Goal: Entertainment & Leisure: Browse casually

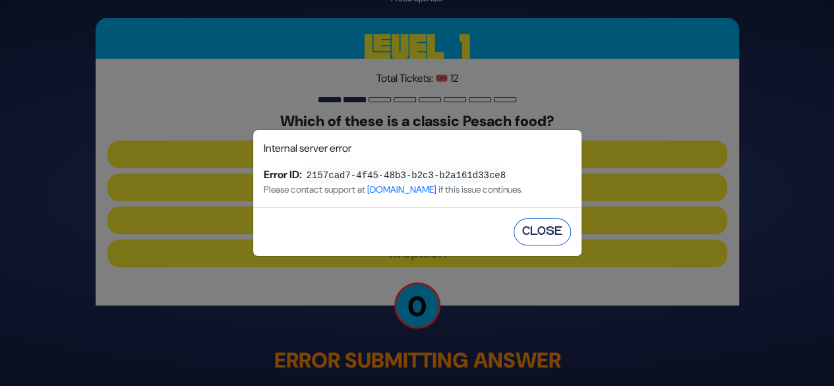
click at [527, 235] on button "Close" at bounding box center [541, 231] width 57 height 27
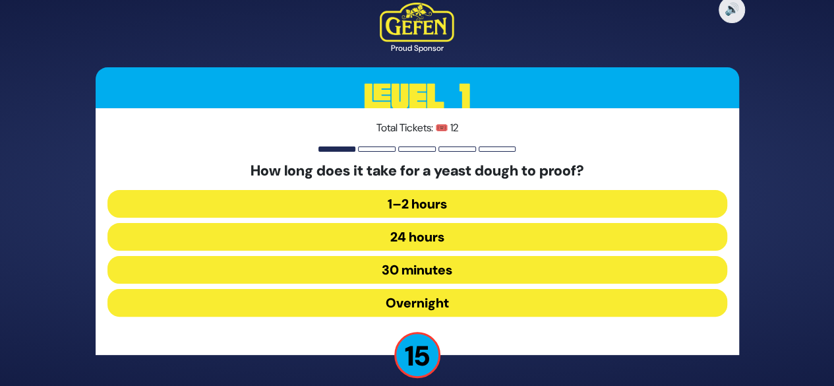
scroll to position [13, 0]
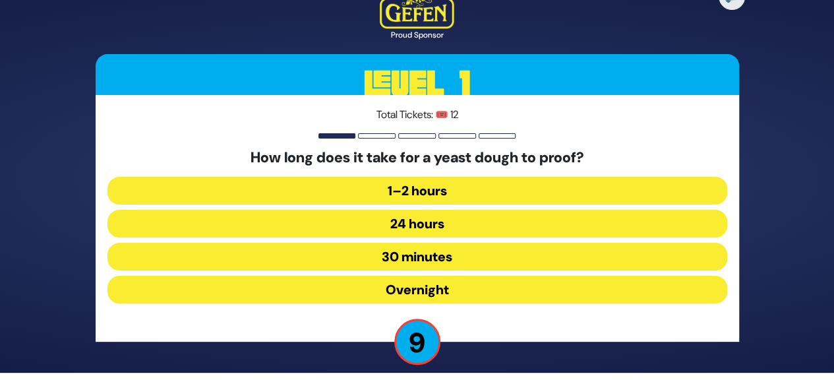
click at [437, 255] on button "30 minutes" at bounding box center [417, 257] width 620 height 28
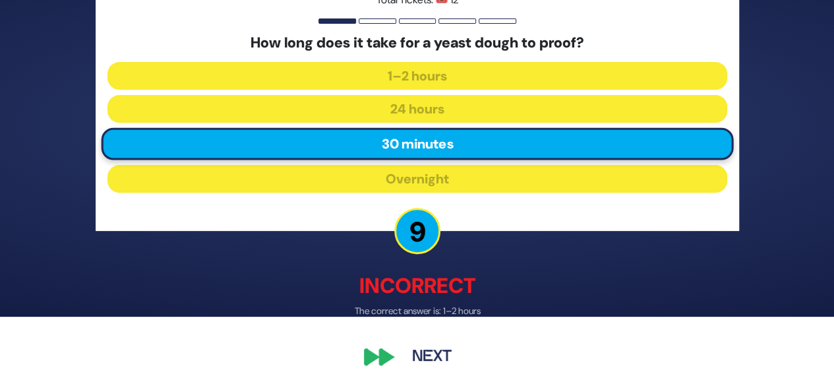
scroll to position [71, 0]
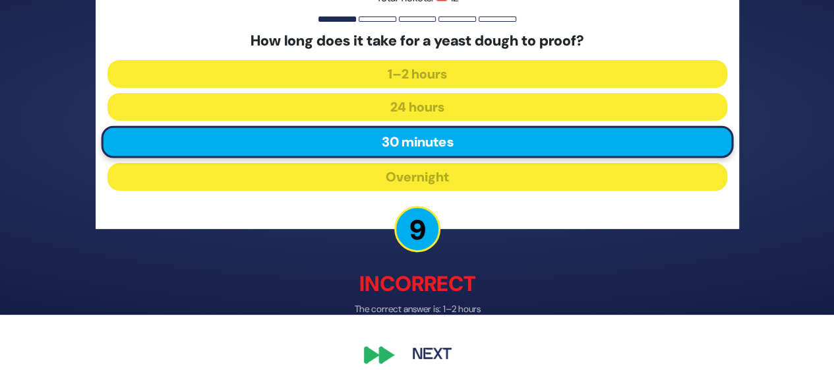
click at [429, 351] on button "Next" at bounding box center [431, 355] width 76 height 30
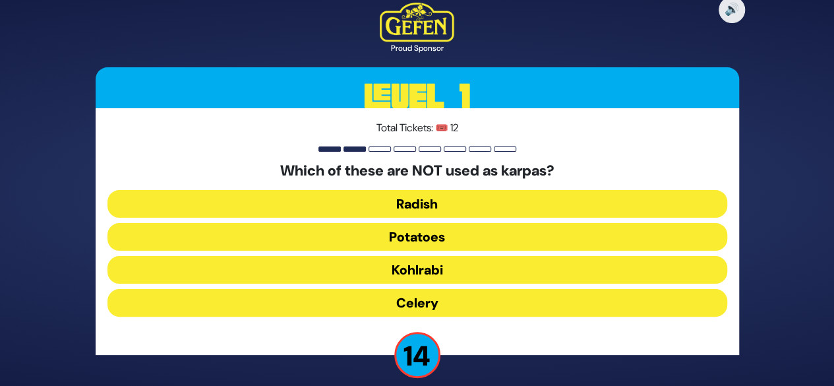
scroll to position [13, 0]
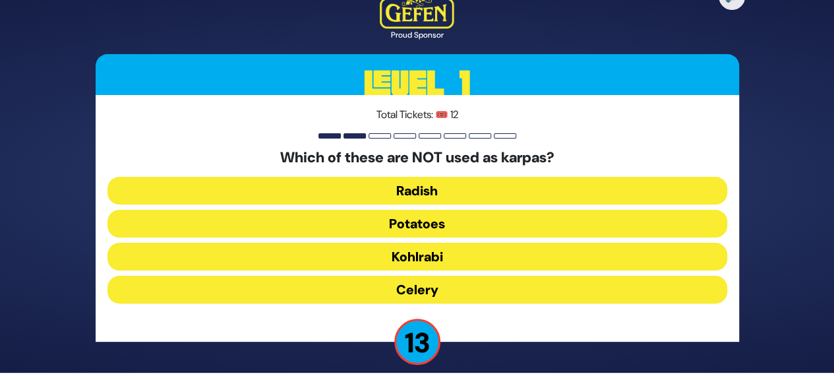
click at [438, 264] on button "Kohlrabi" at bounding box center [417, 257] width 620 height 28
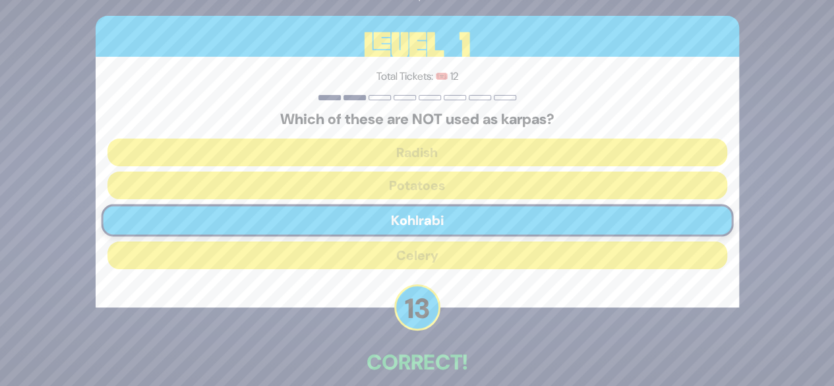
scroll to position [65, 0]
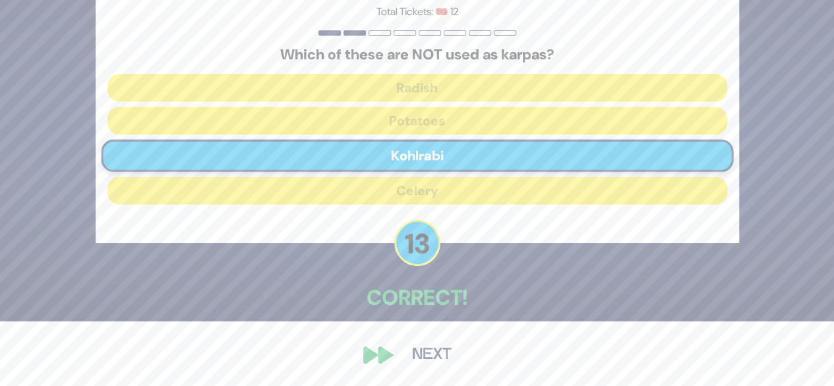
click at [428, 349] on button "Next" at bounding box center [431, 354] width 76 height 30
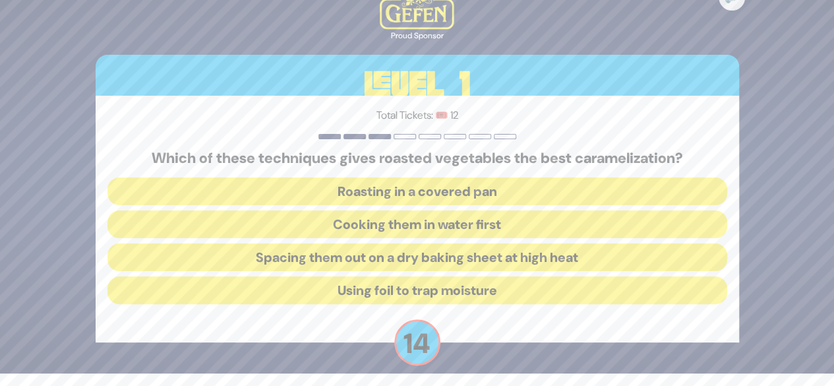
scroll to position [13, 0]
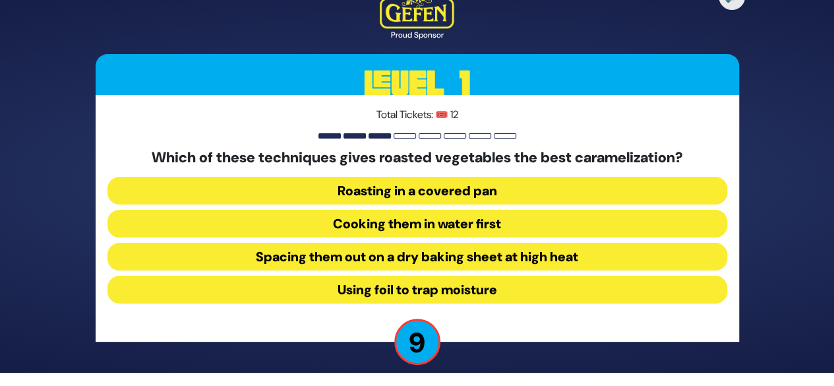
click at [442, 234] on button "Cooking them in water first" at bounding box center [417, 224] width 620 height 28
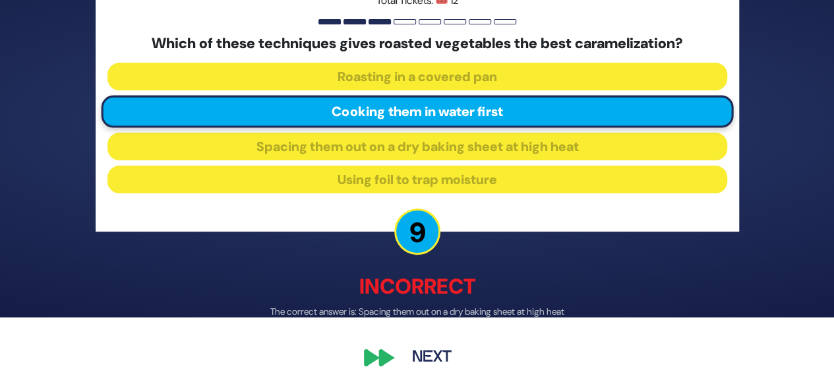
scroll to position [71, 0]
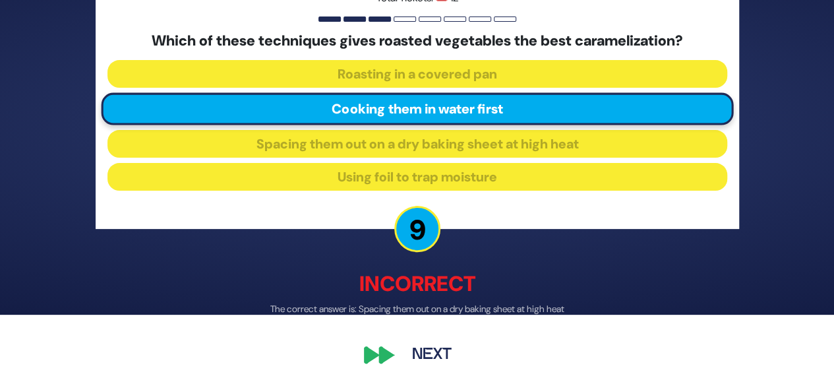
click at [415, 360] on button "Next" at bounding box center [431, 355] width 76 height 30
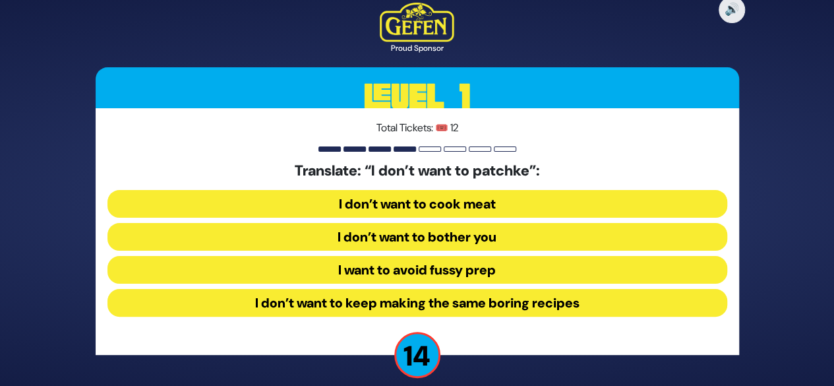
scroll to position [13, 0]
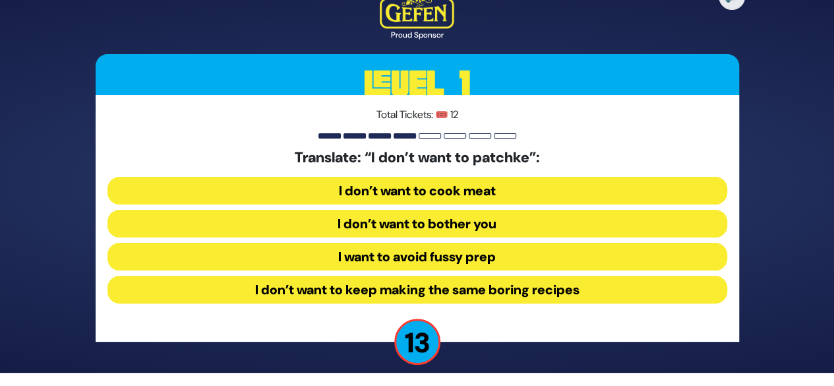
click at [493, 266] on button "I want to avoid fussy prep" at bounding box center [417, 257] width 620 height 28
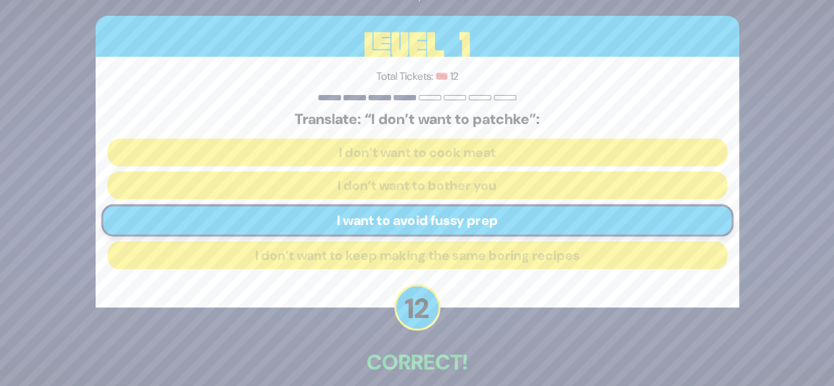
scroll to position [65, 0]
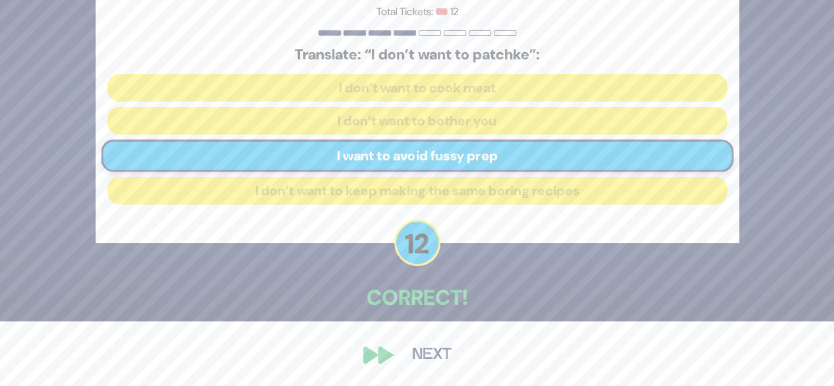
click at [443, 351] on button "Next" at bounding box center [431, 354] width 76 height 30
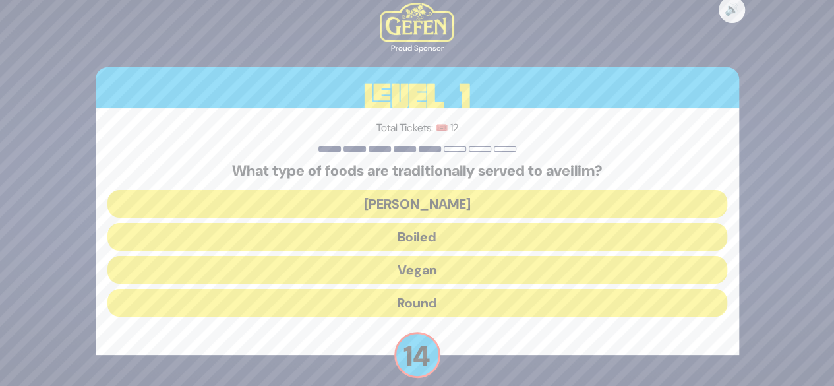
scroll to position [13, 0]
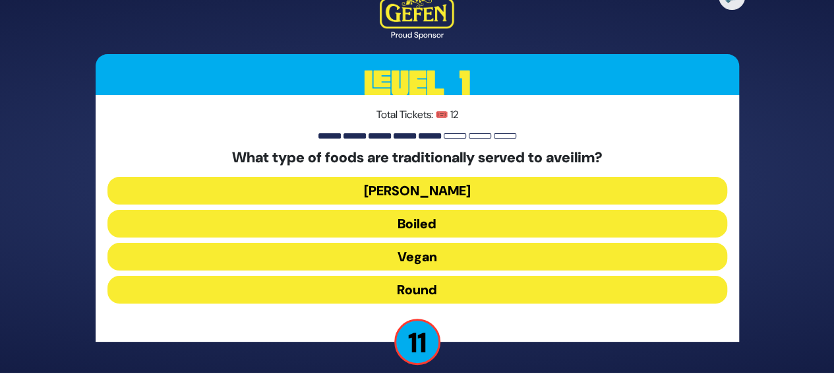
click at [432, 288] on button "Round" at bounding box center [417, 289] width 620 height 28
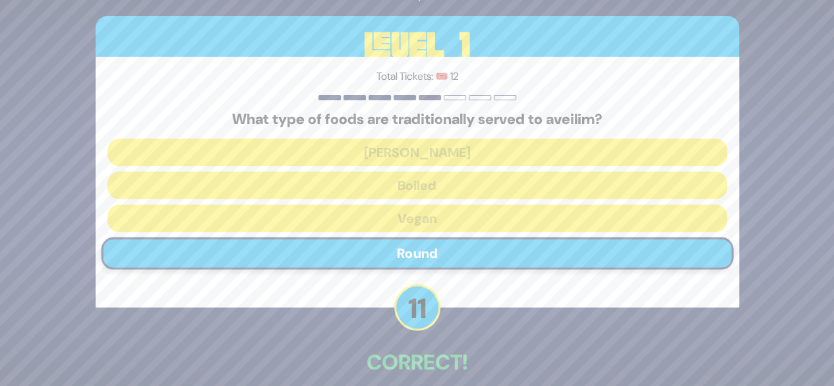
scroll to position [65, 0]
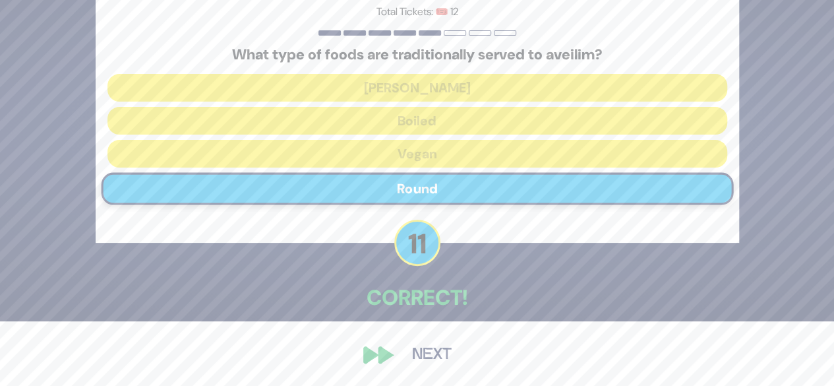
click at [423, 358] on button "Next" at bounding box center [431, 354] width 76 height 30
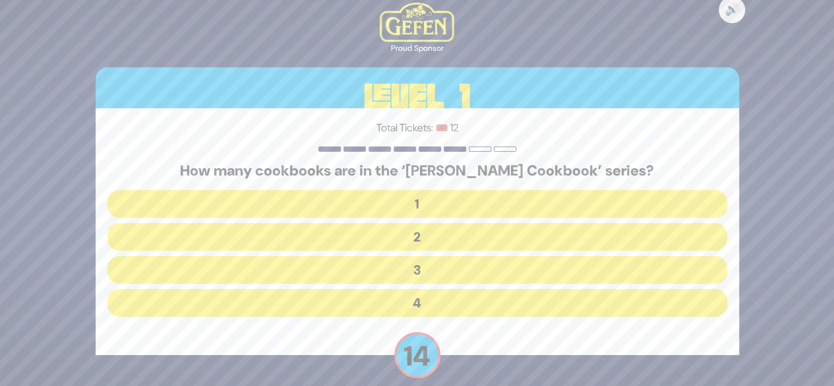
scroll to position [13, 0]
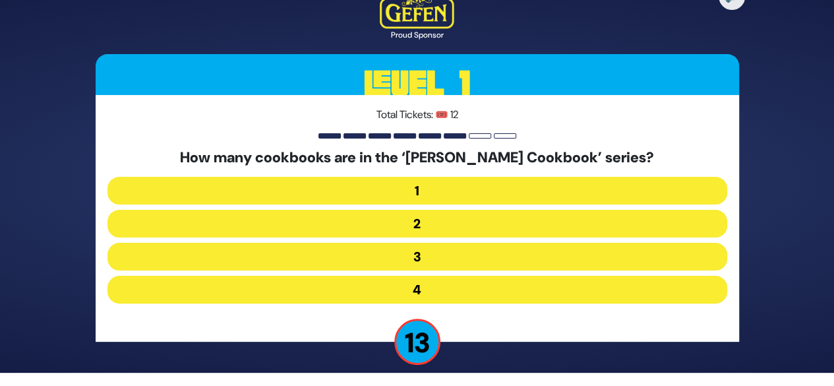
click at [461, 223] on button "2" at bounding box center [417, 224] width 620 height 28
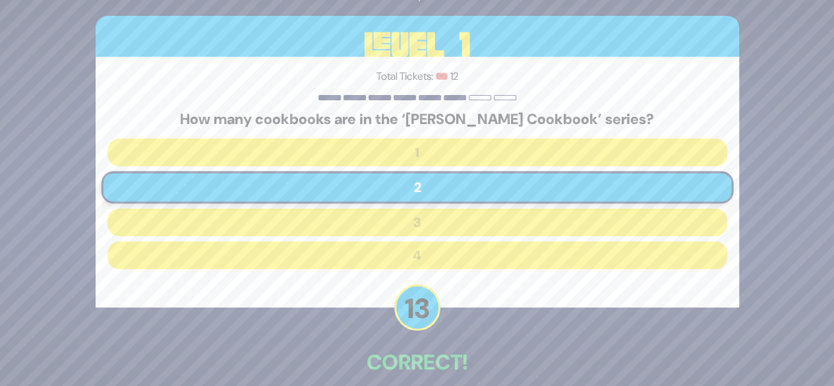
scroll to position [65, 0]
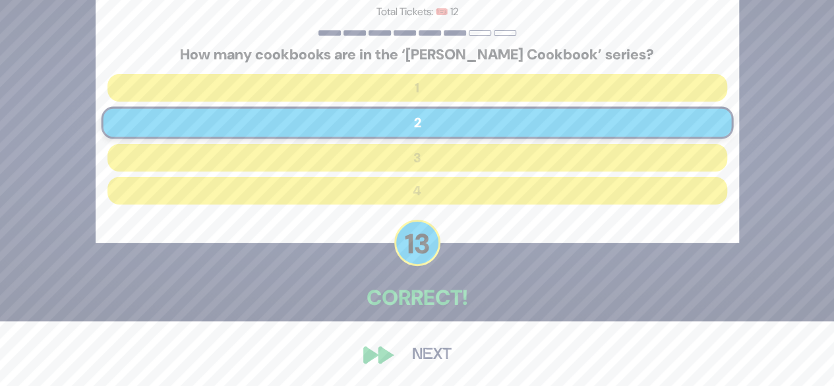
click at [431, 359] on button "Next" at bounding box center [431, 354] width 76 height 30
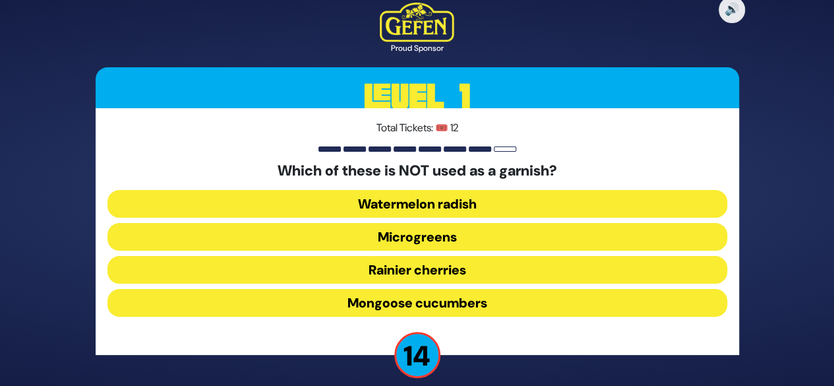
scroll to position [13, 0]
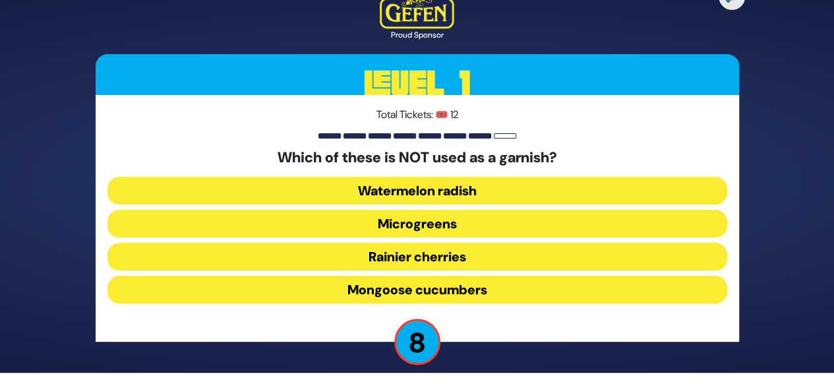
click at [449, 189] on button "Watermelon radish" at bounding box center [417, 191] width 620 height 28
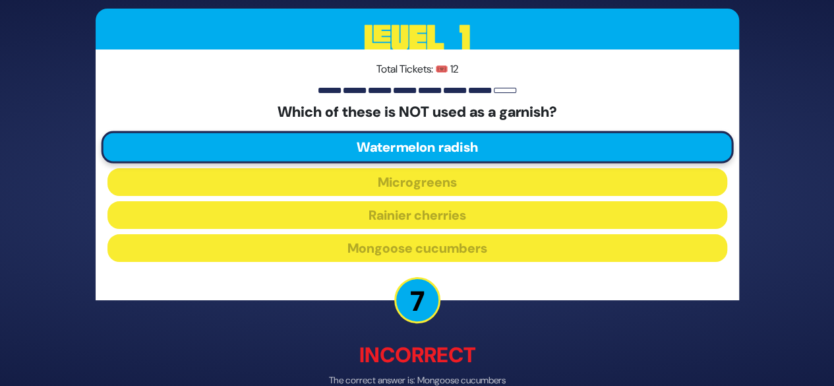
scroll to position [71, 0]
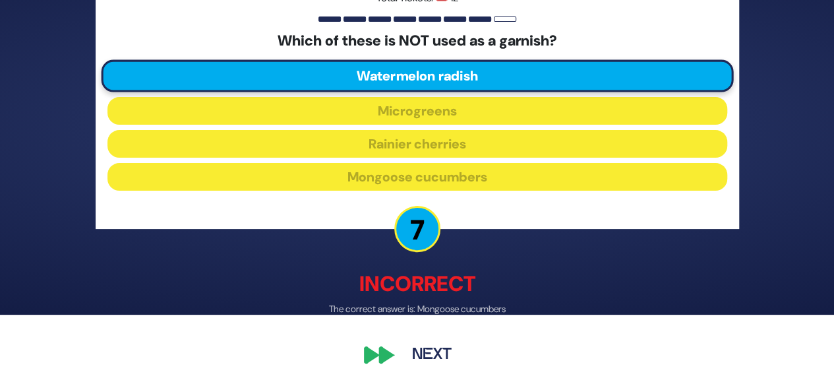
click at [437, 349] on button "Next" at bounding box center [431, 355] width 76 height 30
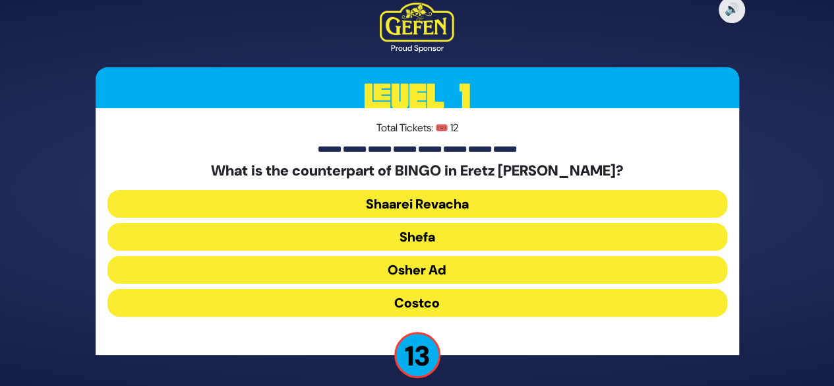
click at [465, 273] on button "Osher Ad" at bounding box center [417, 270] width 620 height 28
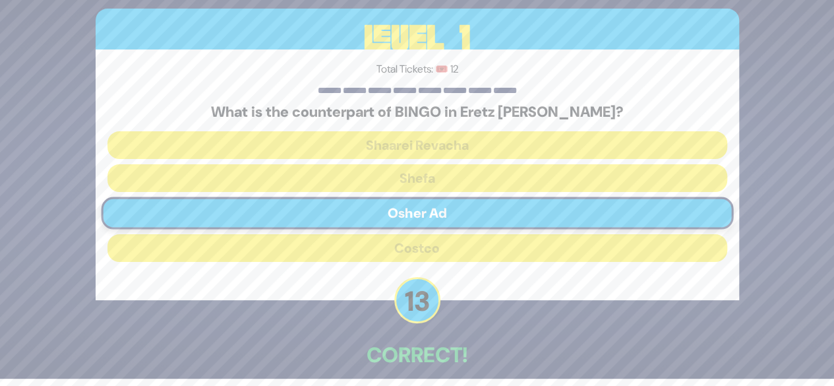
scroll to position [65, 0]
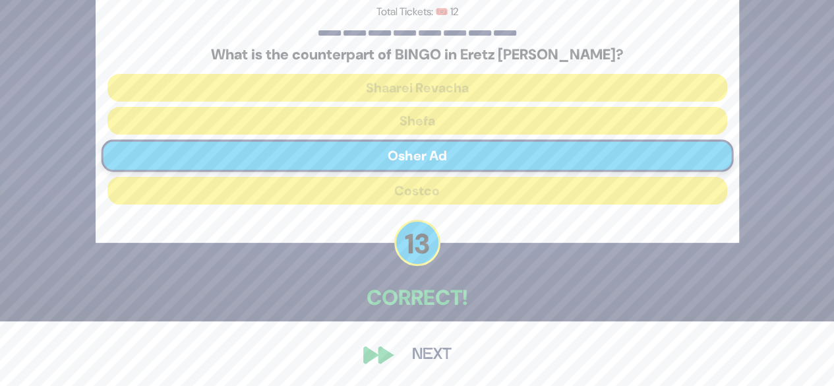
click at [431, 355] on button "Next" at bounding box center [431, 354] width 76 height 30
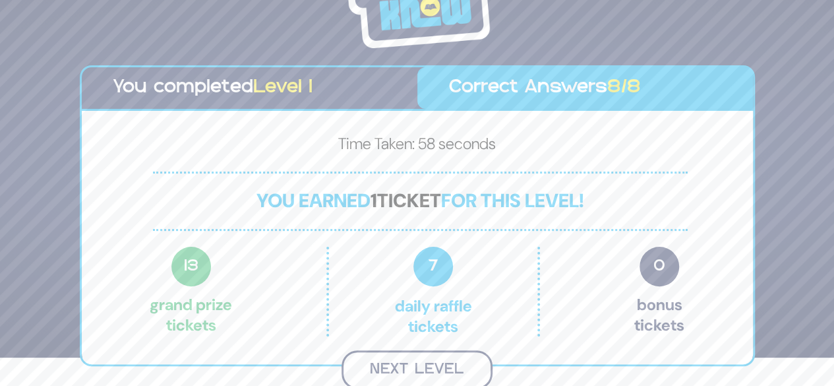
scroll to position [30, 0]
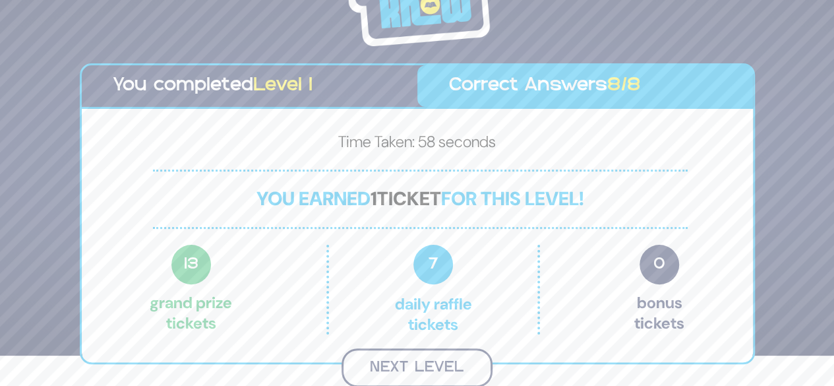
click at [431, 371] on button "Next Level" at bounding box center [416, 367] width 151 height 39
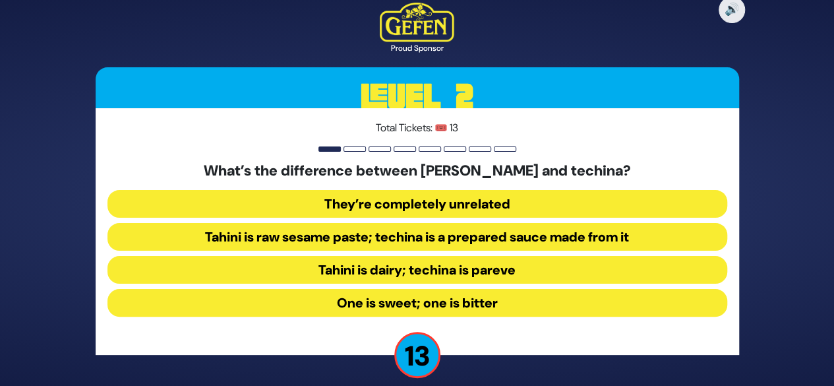
click at [506, 243] on button "Tahini is raw sesame paste; techina is a prepared sauce made from it" at bounding box center [417, 237] width 620 height 28
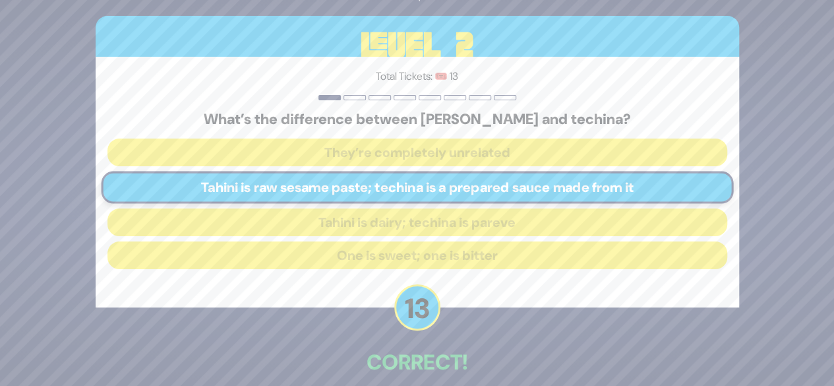
scroll to position [65, 0]
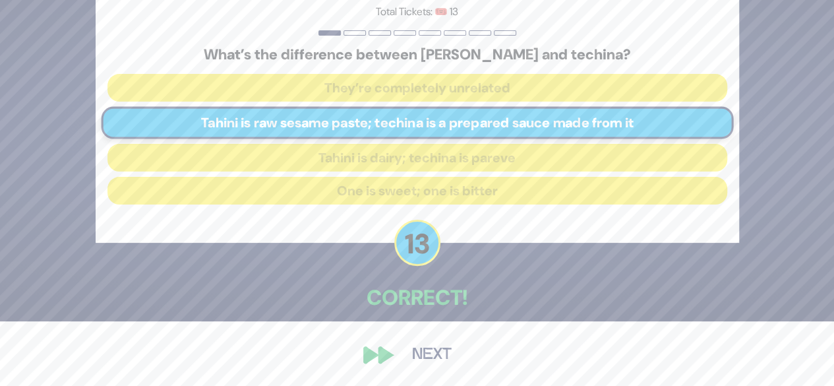
click at [428, 362] on button "Next" at bounding box center [431, 354] width 76 height 30
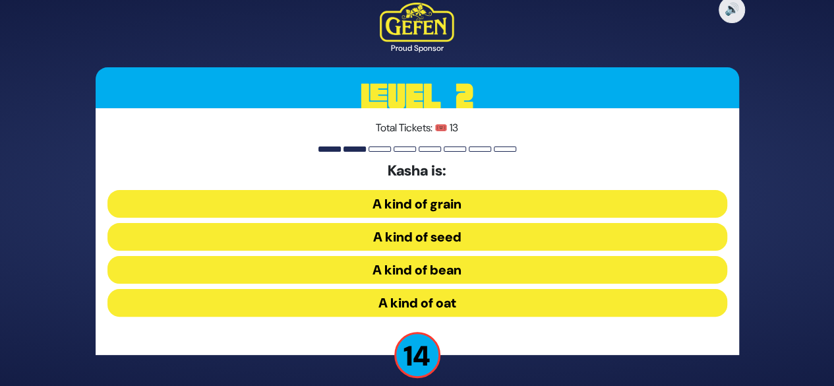
scroll to position [13, 0]
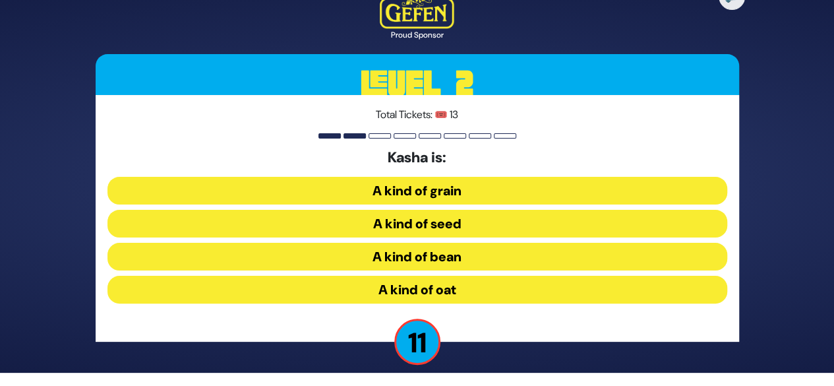
click at [458, 192] on button "A kind of grain" at bounding box center [417, 191] width 620 height 28
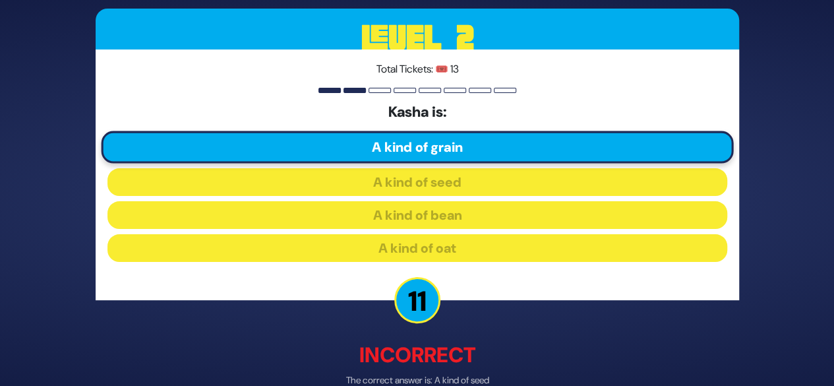
scroll to position [71, 0]
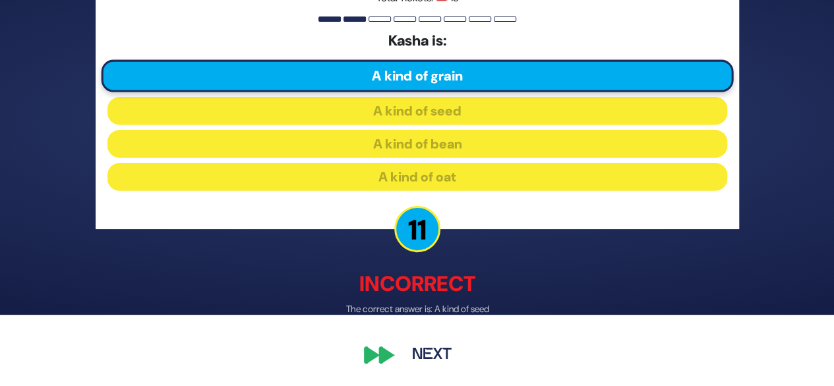
click at [427, 353] on button "Next" at bounding box center [431, 355] width 76 height 30
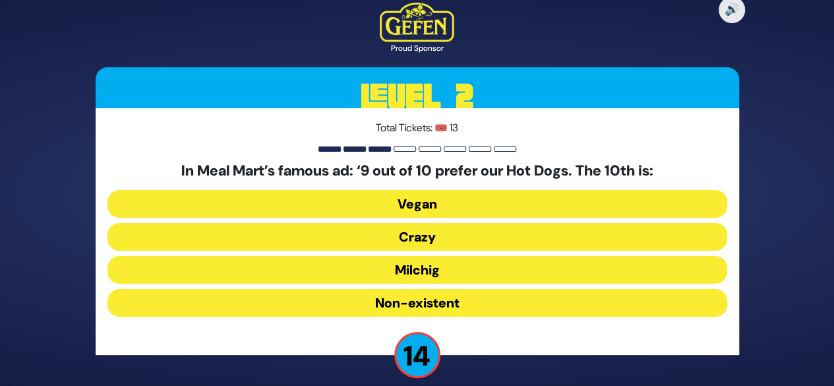
scroll to position [13, 0]
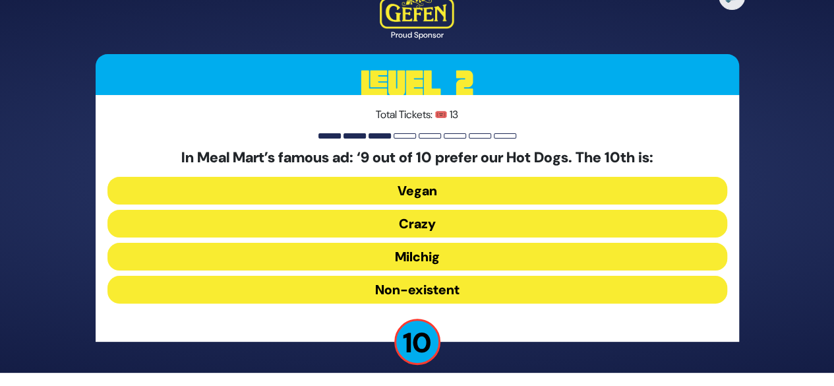
click at [430, 259] on button "Milchig" at bounding box center [417, 257] width 620 height 28
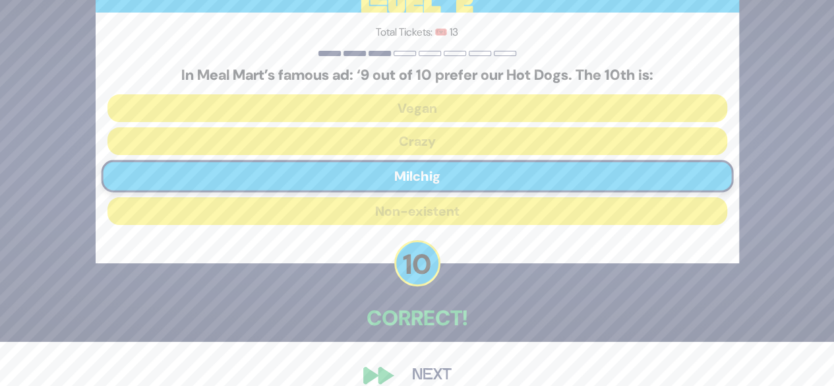
scroll to position [65, 0]
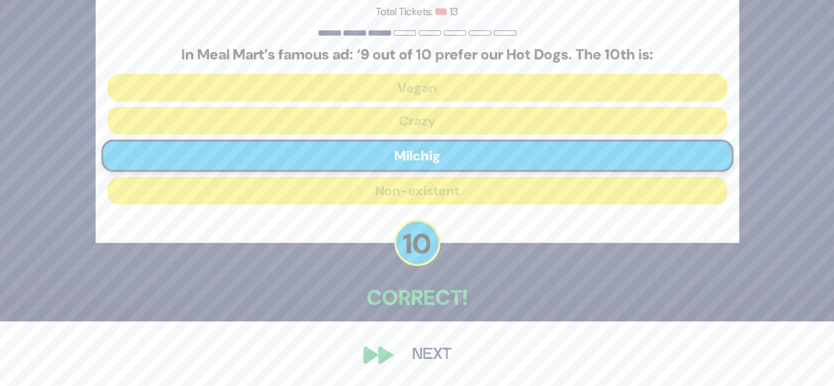
click at [430, 355] on button "Next" at bounding box center [431, 354] width 76 height 30
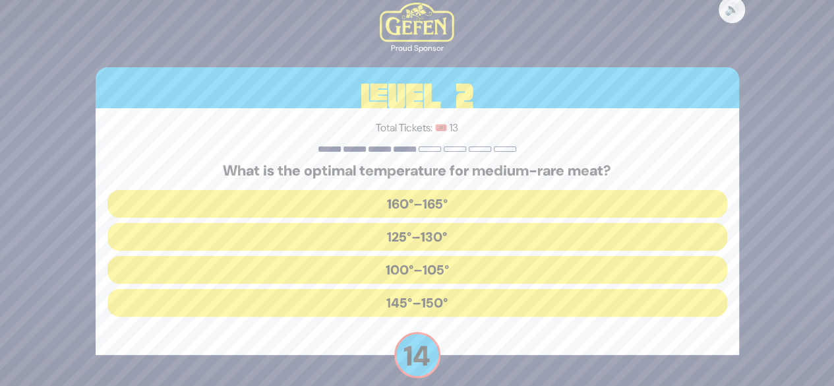
scroll to position [13, 0]
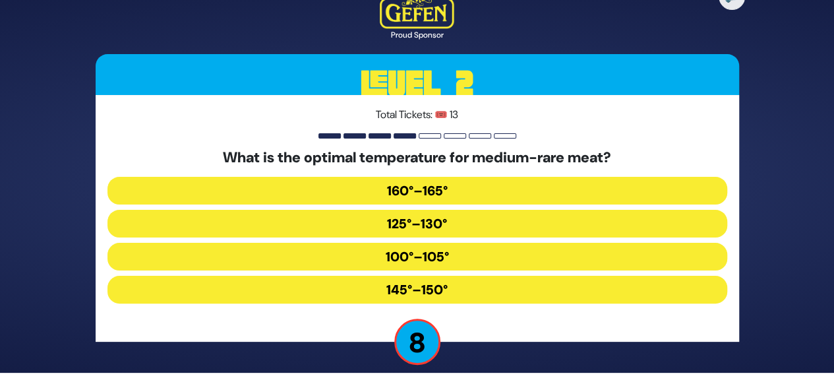
click at [424, 230] on button "125°–130°" at bounding box center [417, 224] width 620 height 28
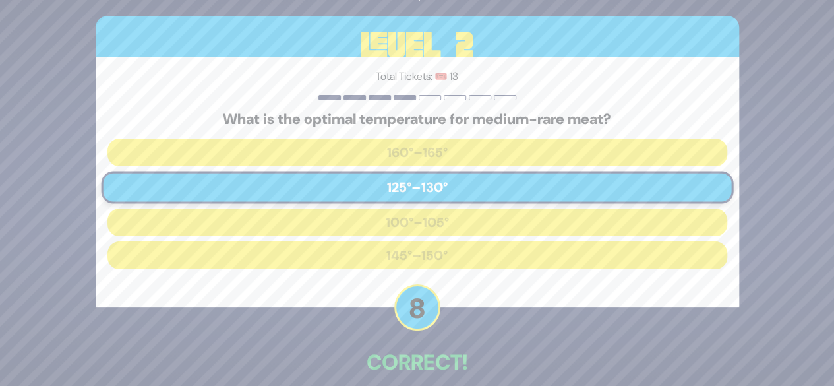
scroll to position [65, 0]
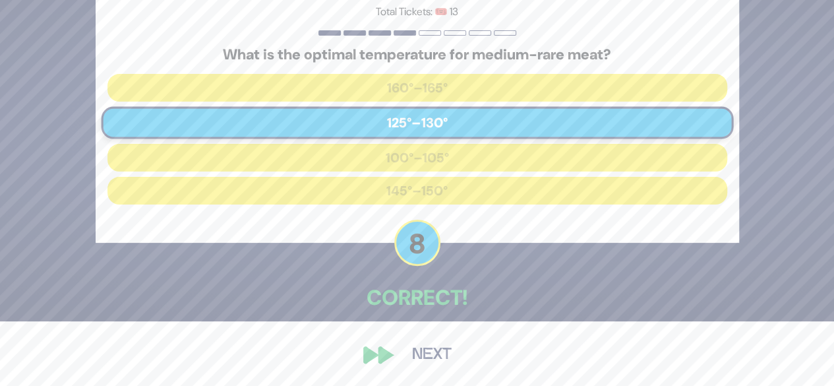
click at [427, 351] on button "Next" at bounding box center [431, 354] width 76 height 30
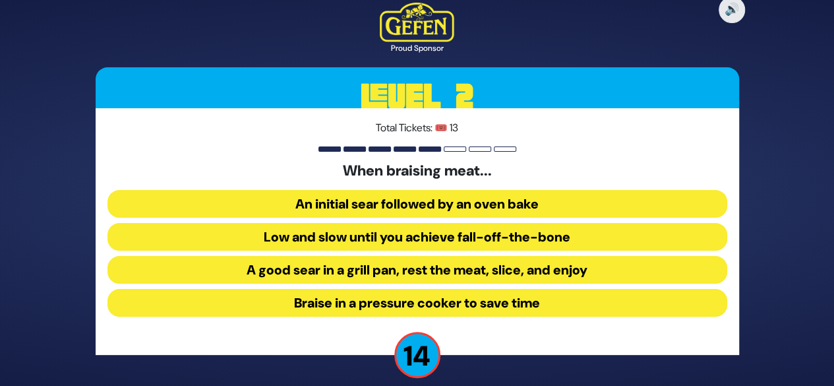
scroll to position [13, 0]
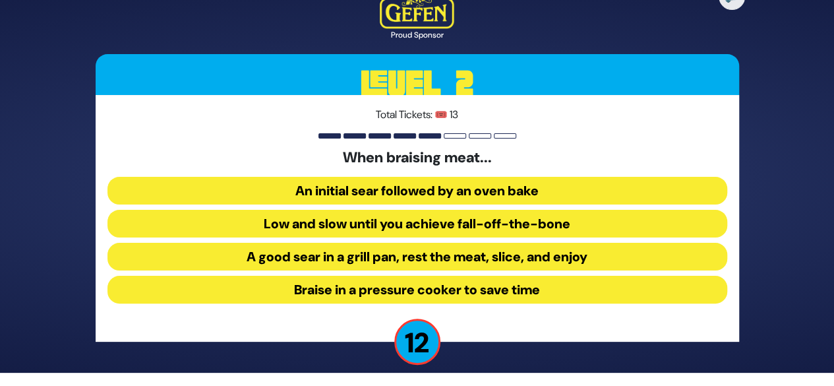
click at [471, 213] on button "Low and slow until you achieve fall-off-the-bone" at bounding box center [417, 224] width 620 height 28
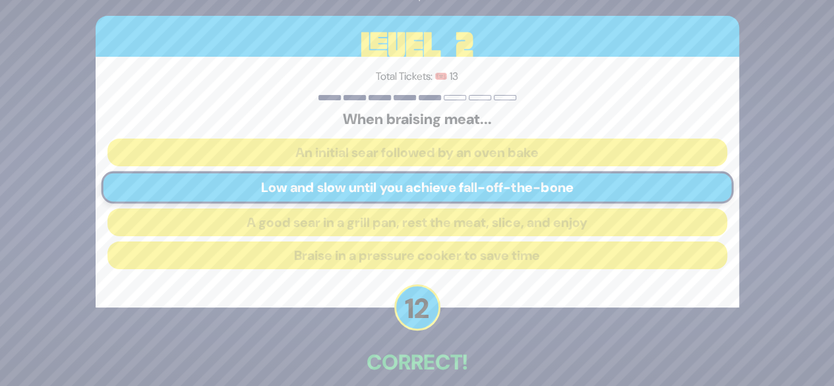
scroll to position [65, 0]
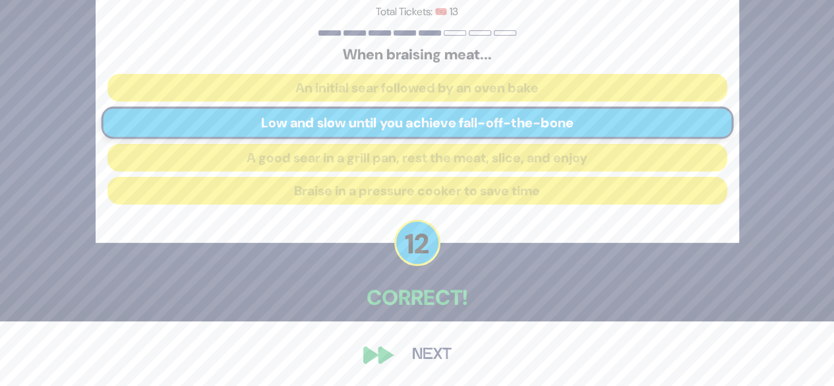
click at [432, 362] on button "Next" at bounding box center [431, 354] width 76 height 30
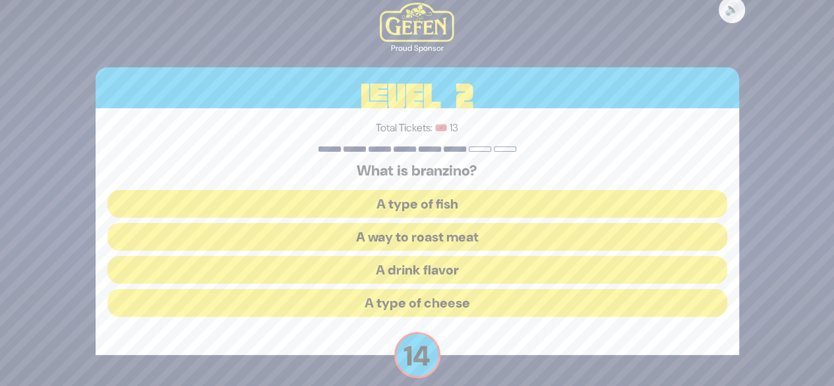
scroll to position [13, 0]
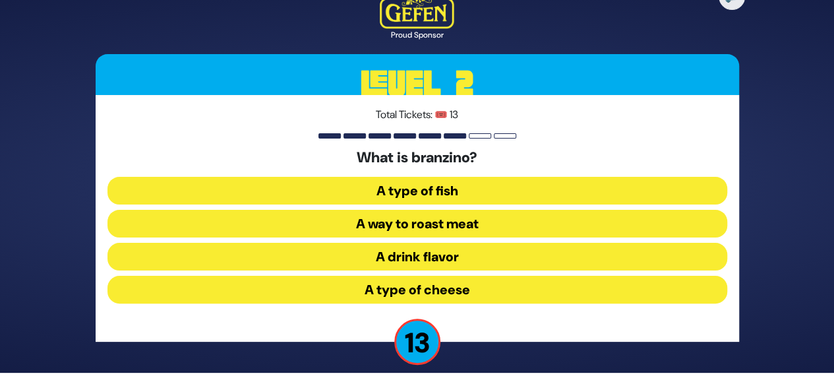
click at [442, 200] on button "A type of fish" at bounding box center [417, 191] width 620 height 28
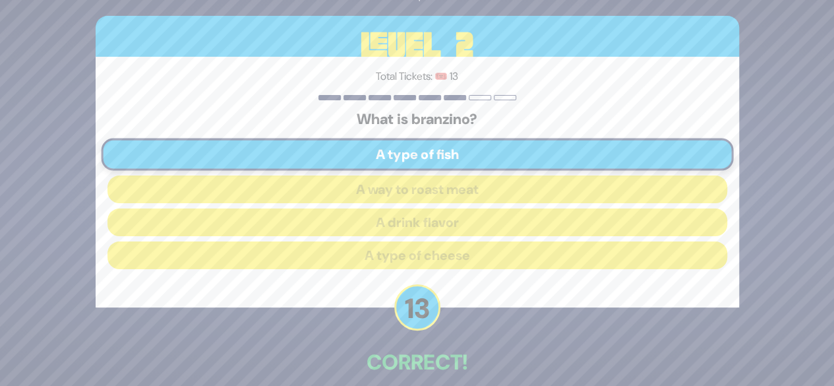
scroll to position [65, 0]
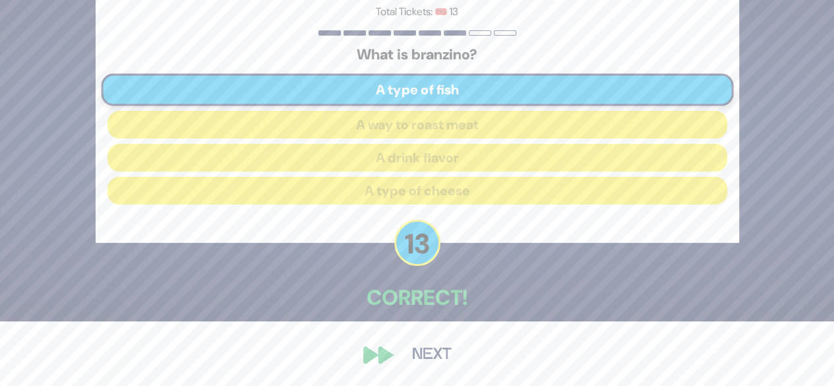
click at [434, 353] on button "Next" at bounding box center [431, 354] width 76 height 30
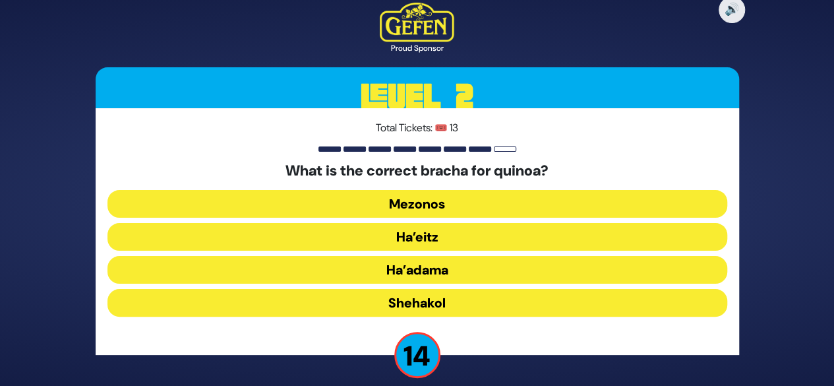
scroll to position [13, 0]
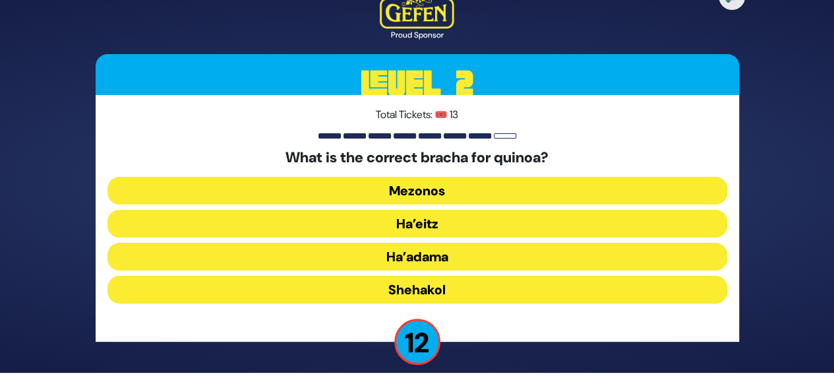
click at [430, 259] on button "Ha’adama" at bounding box center [417, 257] width 620 height 28
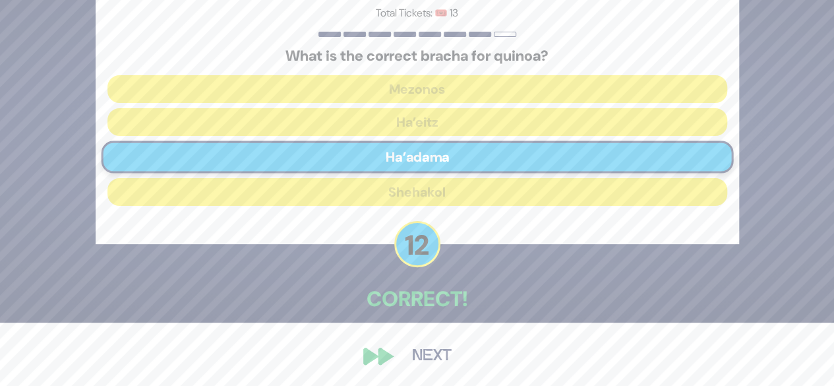
scroll to position [65, 0]
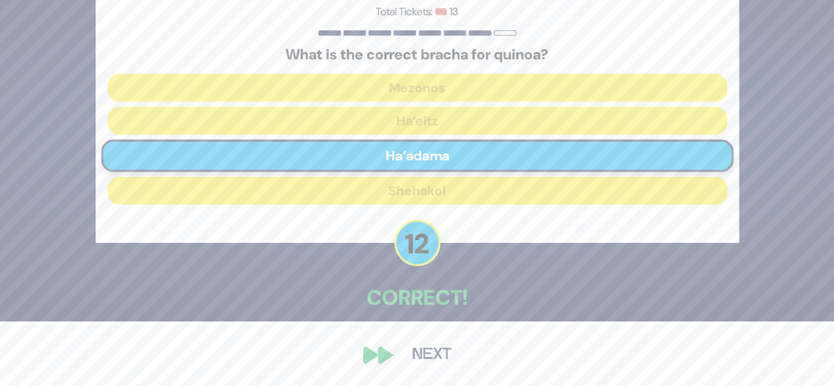
click at [431, 361] on button "Next" at bounding box center [431, 354] width 76 height 30
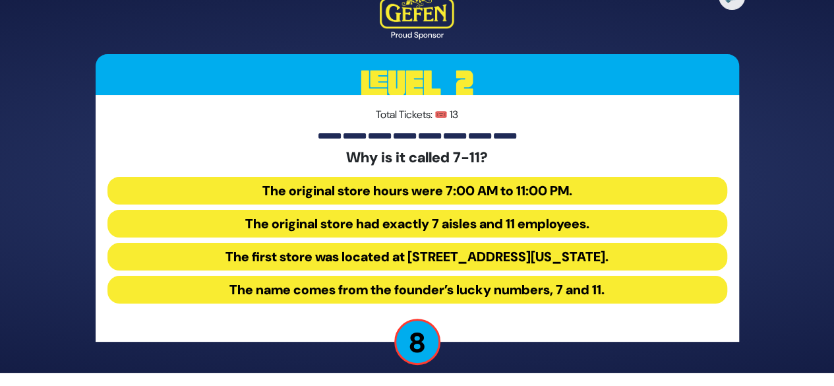
click at [447, 196] on button "The original store hours were 7:00 AM to 11:00 PM." at bounding box center [417, 191] width 620 height 28
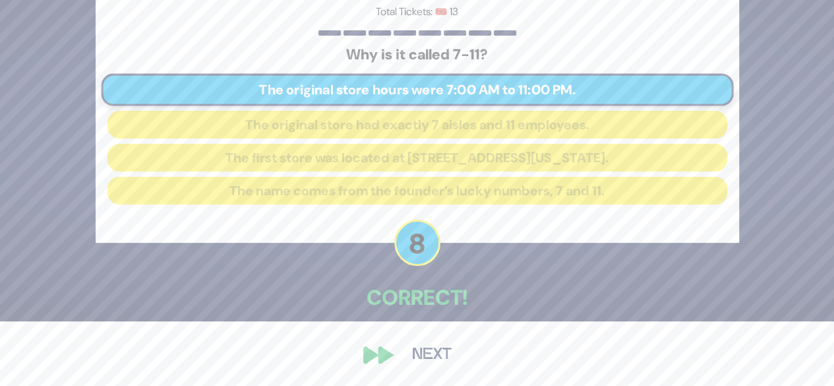
click at [426, 349] on button "Next" at bounding box center [431, 354] width 76 height 30
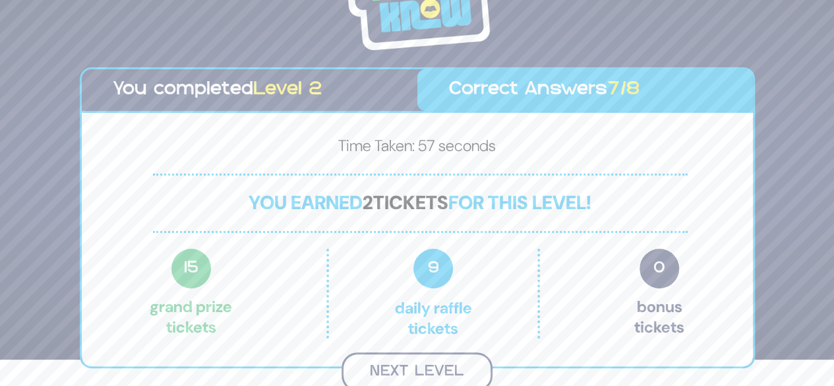
click at [434, 374] on button "Next Level" at bounding box center [416, 371] width 151 height 39
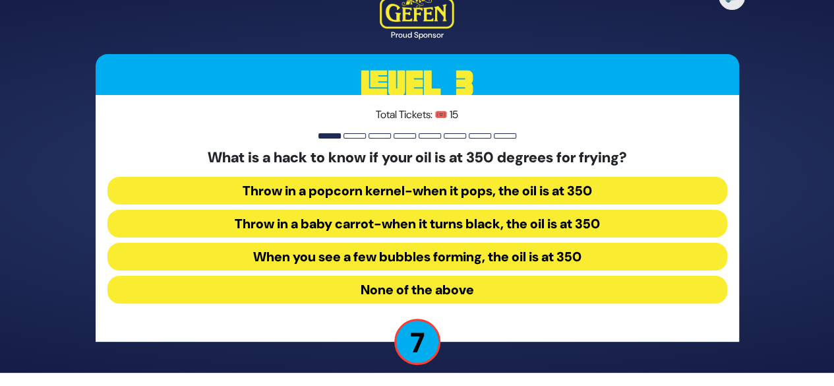
click at [449, 218] on button "Throw in a baby carrot-when it turns black, the oil is at 350" at bounding box center [417, 224] width 620 height 28
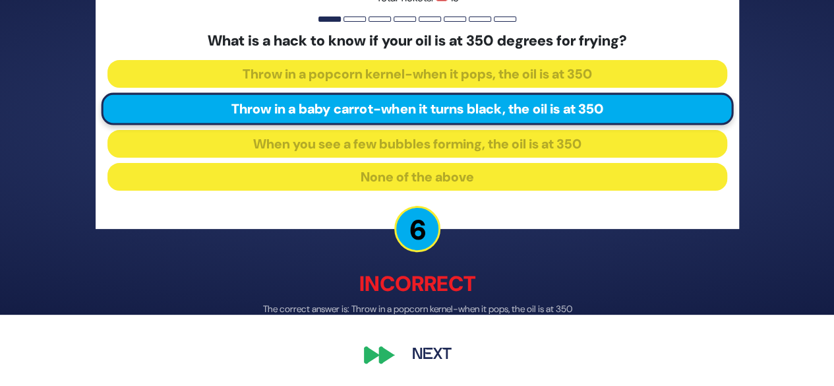
click at [435, 346] on button "Next" at bounding box center [431, 355] width 76 height 30
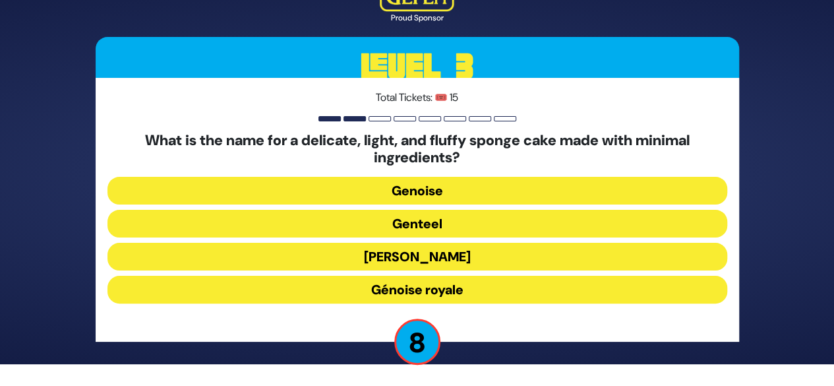
click at [430, 193] on button "Genoise" at bounding box center [417, 191] width 620 height 28
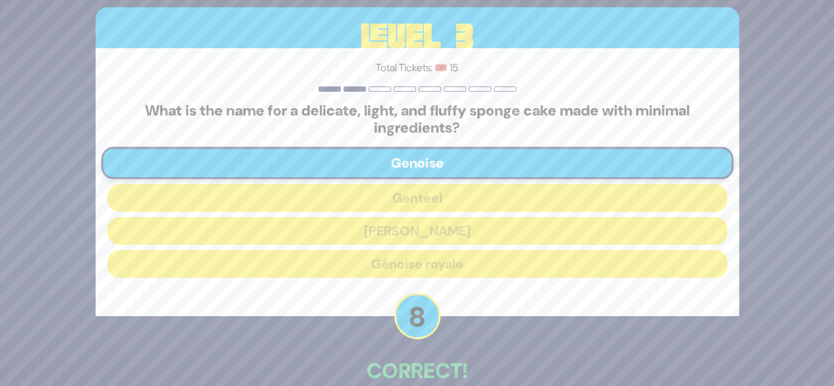
scroll to position [72, 0]
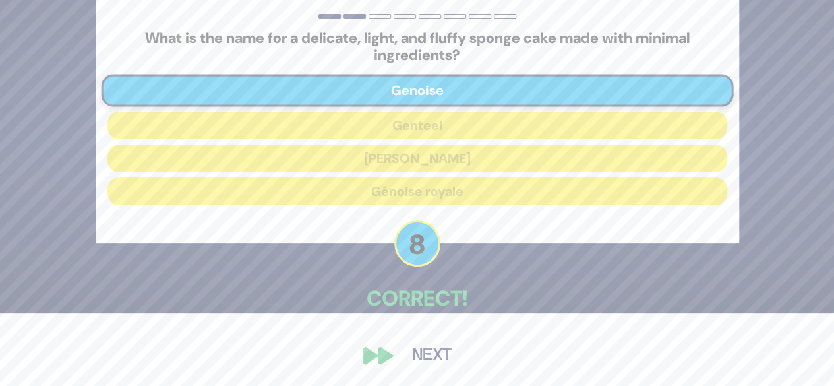
click at [438, 355] on button "Next" at bounding box center [431, 355] width 76 height 30
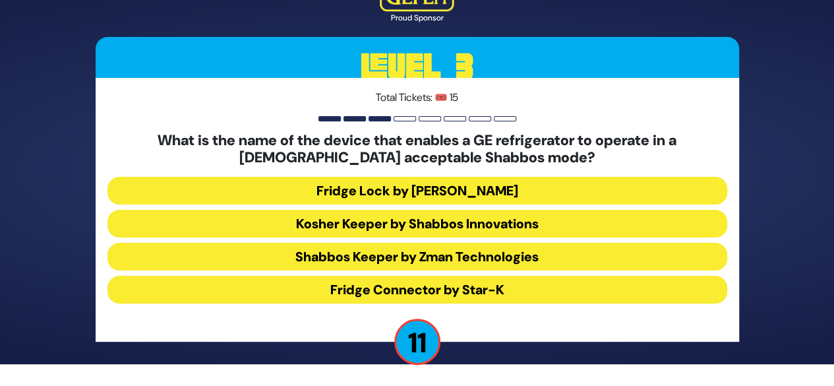
click at [471, 223] on button "Kosher Keeper by Shabbos Innovations" at bounding box center [417, 224] width 620 height 28
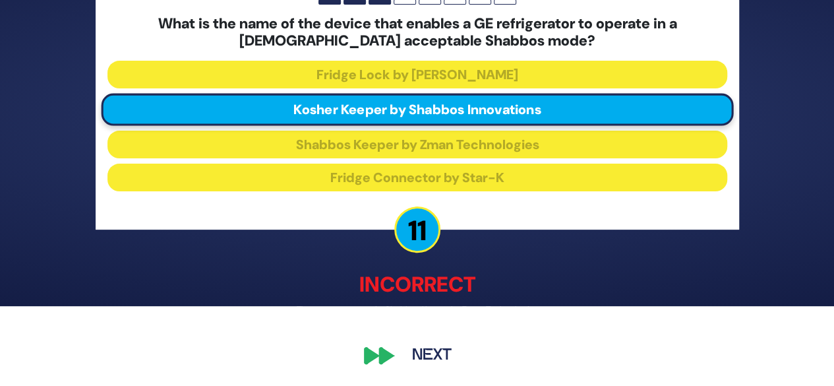
click at [422, 353] on button "Next" at bounding box center [431, 355] width 76 height 30
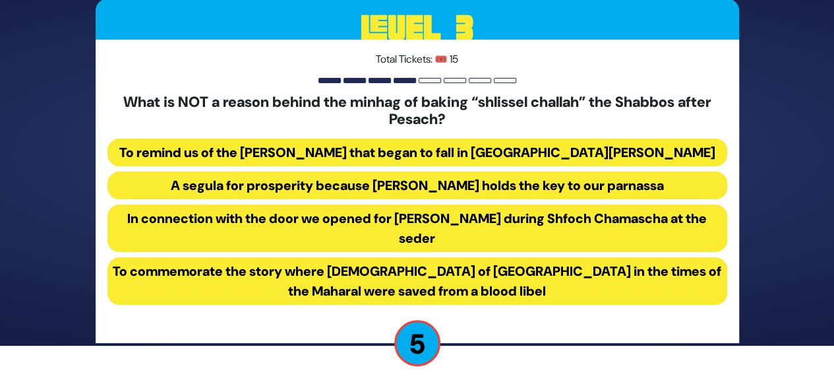
click at [517, 292] on button "To commemorate the story where Jews of Prague in the times of the Maharal were …" at bounding box center [417, 280] width 620 height 47
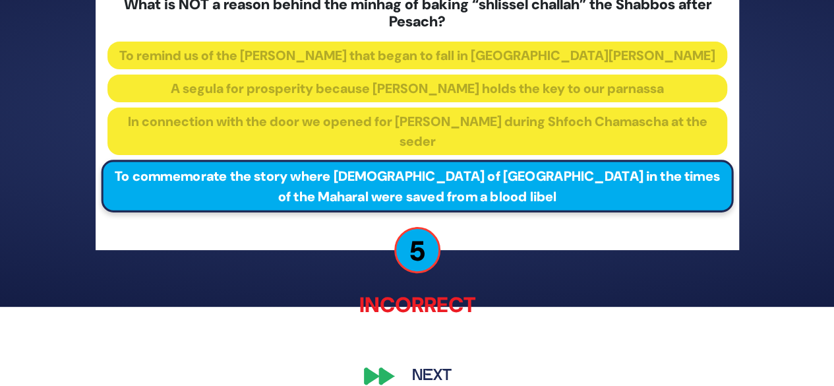
scroll to position [100, 0]
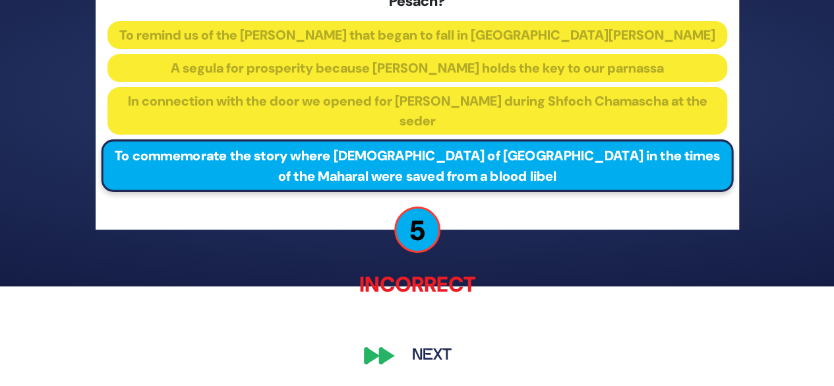
click at [430, 357] on button "Next" at bounding box center [431, 355] width 76 height 30
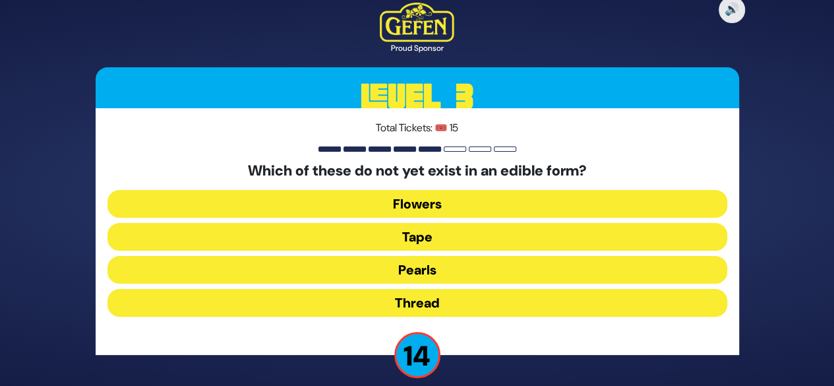
scroll to position [13, 0]
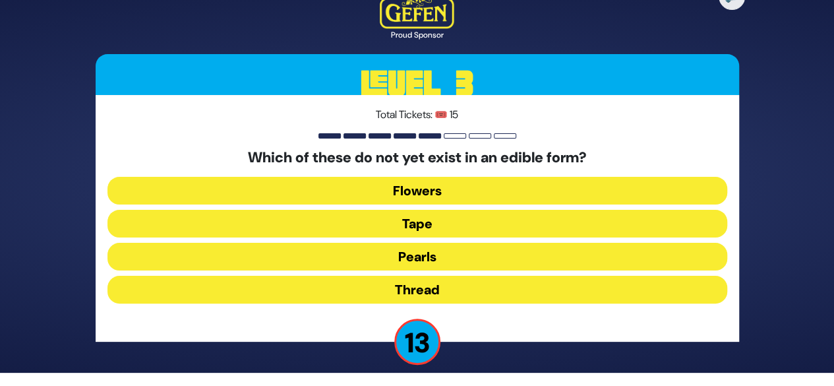
click at [440, 288] on button "Thread" at bounding box center [417, 289] width 620 height 28
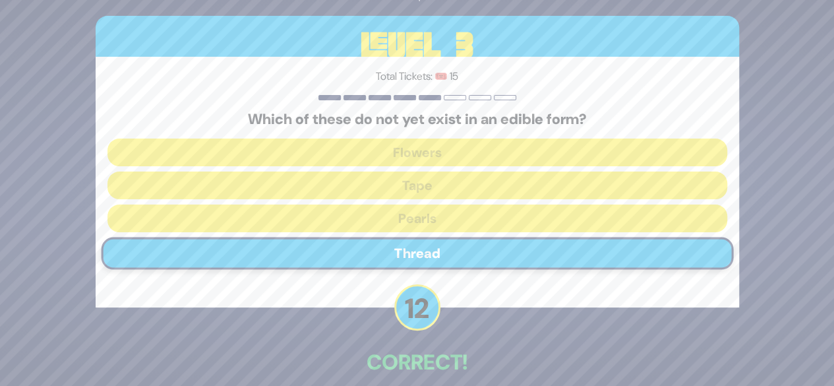
scroll to position [65, 0]
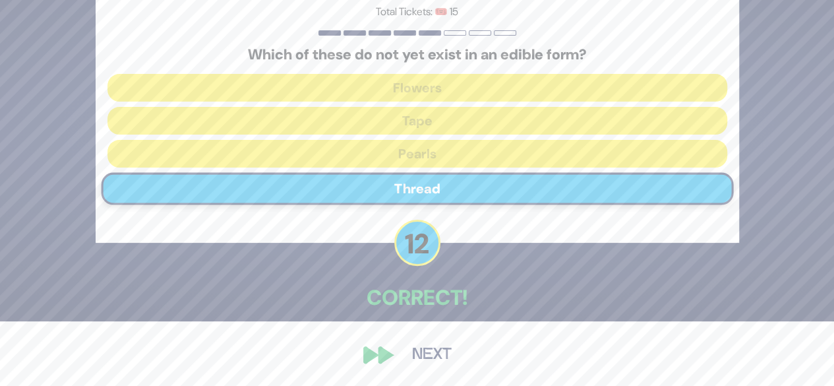
click at [426, 355] on button "Next" at bounding box center [431, 354] width 76 height 30
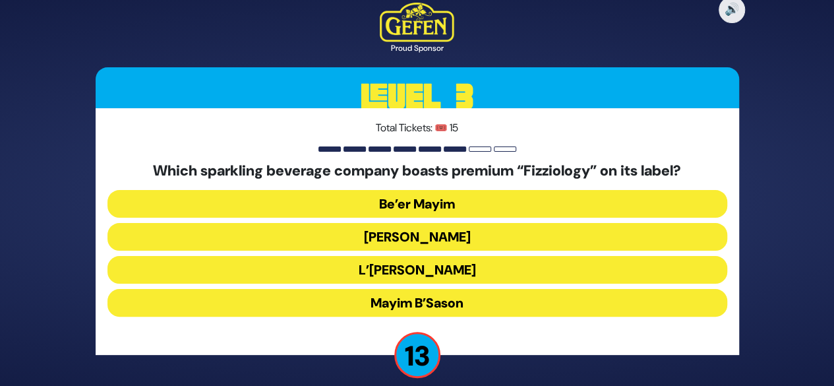
scroll to position [13, 0]
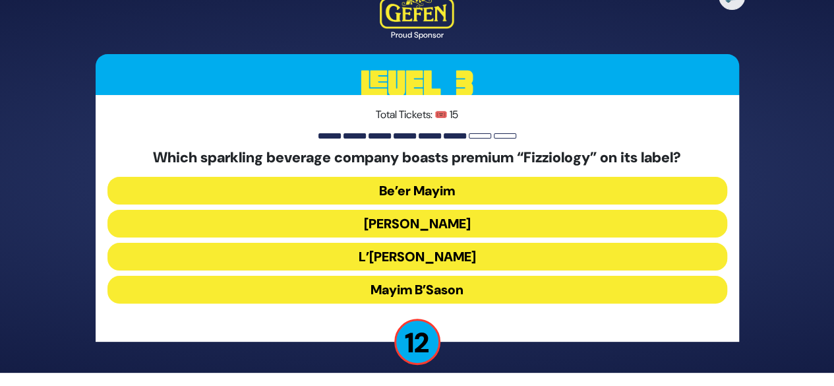
click at [442, 219] on button "Mayim Chayim" at bounding box center [417, 224] width 620 height 28
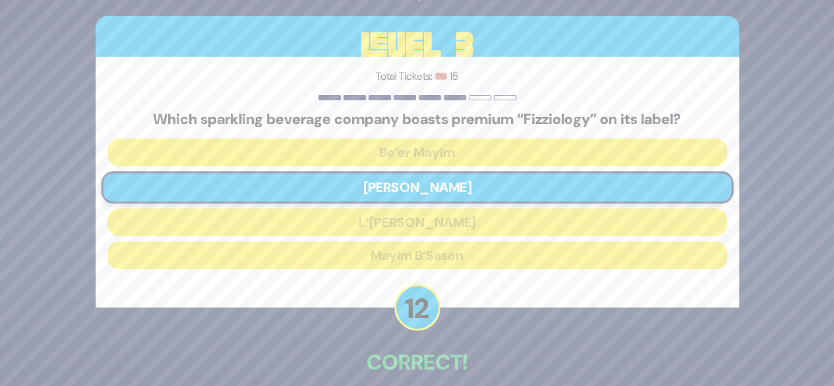
scroll to position [65, 0]
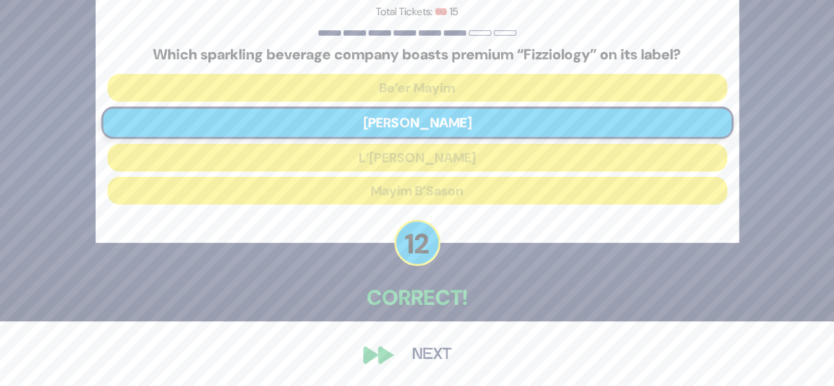
click at [430, 355] on button "Next" at bounding box center [431, 354] width 76 height 30
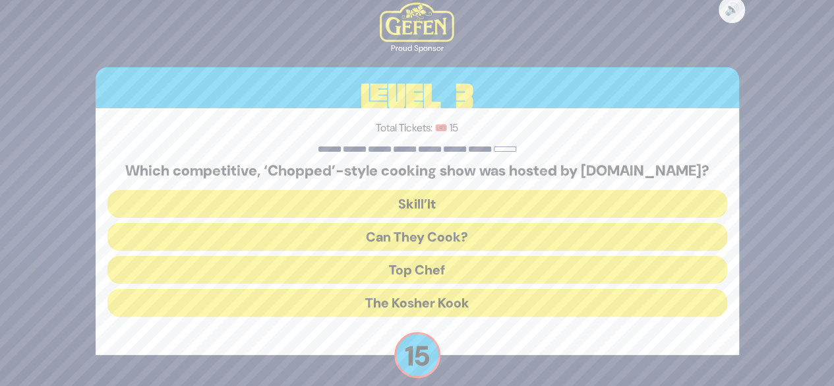
scroll to position [13, 0]
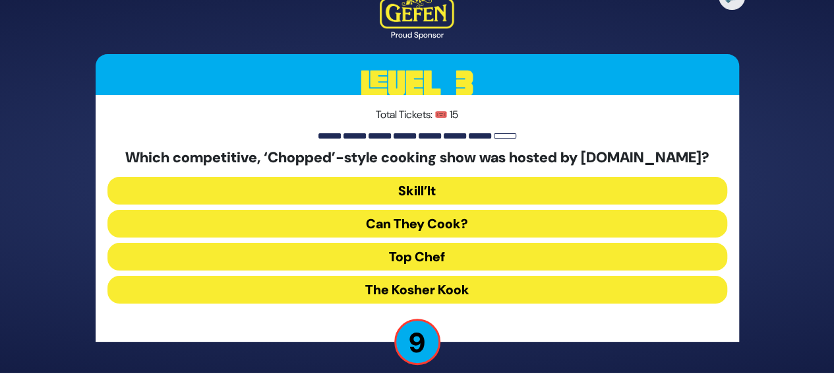
click at [423, 192] on button "Skill’It" at bounding box center [417, 191] width 620 height 28
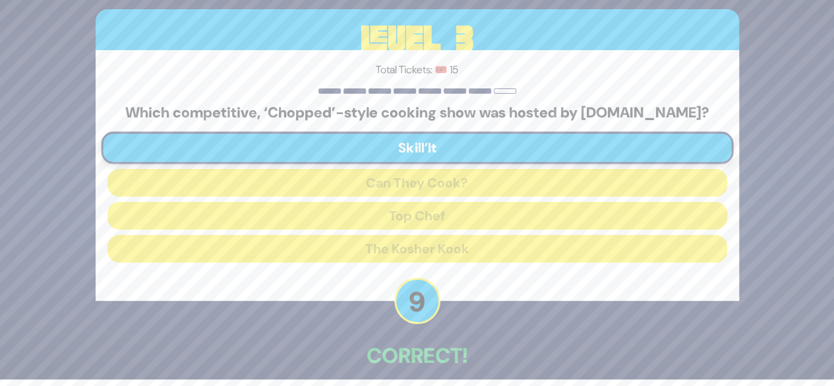
scroll to position [65, 0]
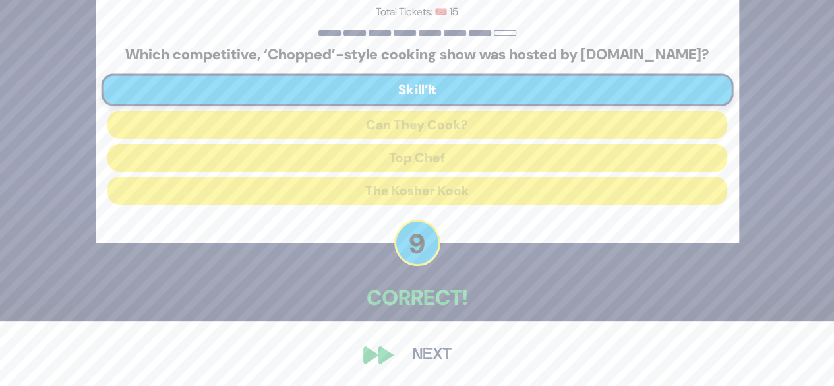
click at [436, 347] on button "Next" at bounding box center [431, 354] width 76 height 30
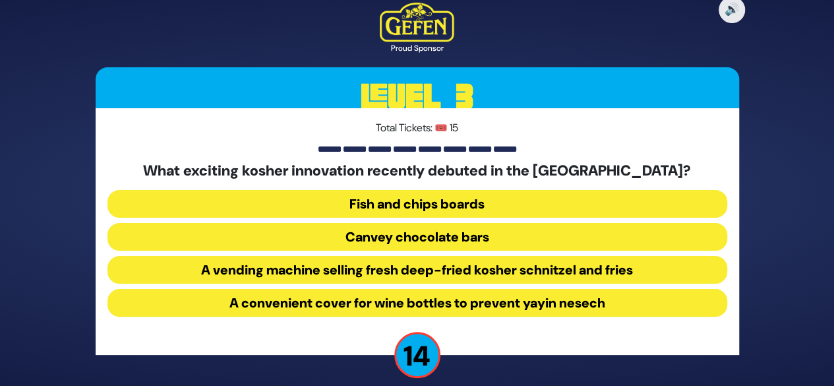
scroll to position [13, 0]
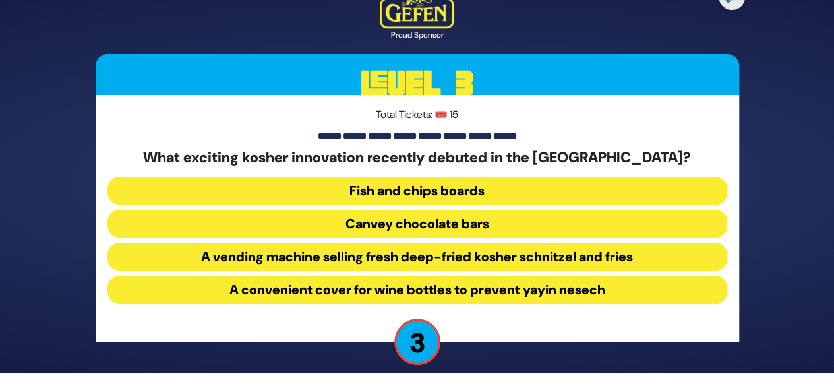
click at [464, 262] on button "A vending machine selling fresh deep-fried kosher schnitzel and fries" at bounding box center [417, 257] width 620 height 28
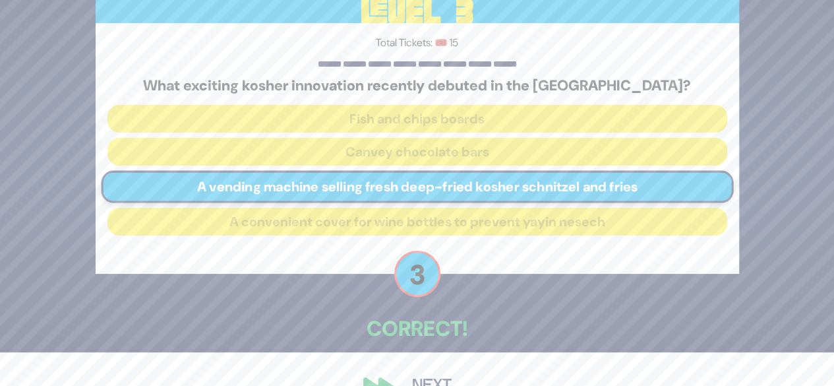
scroll to position [65, 0]
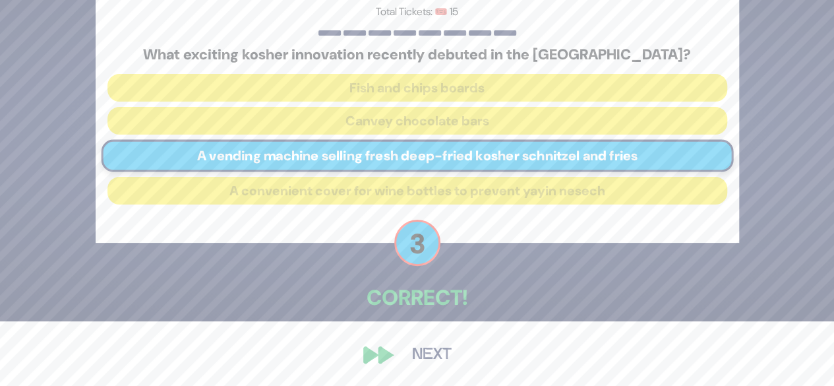
click at [428, 354] on button "Next" at bounding box center [431, 354] width 76 height 30
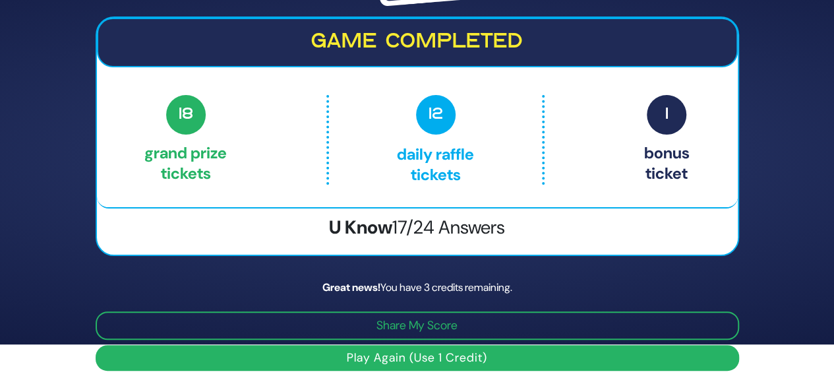
scroll to position [0, 0]
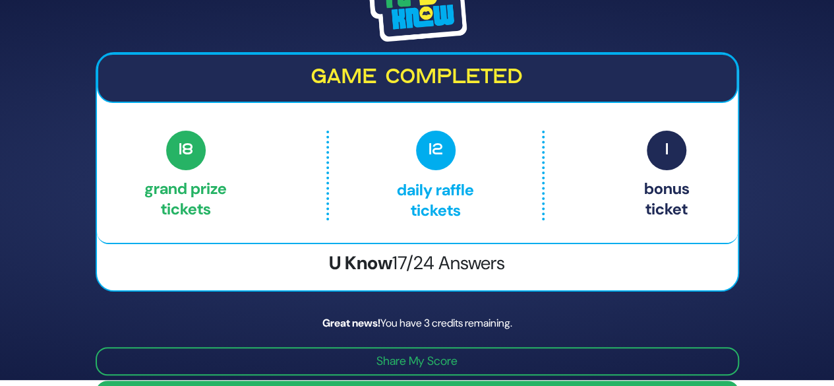
scroll to position [42, 0]
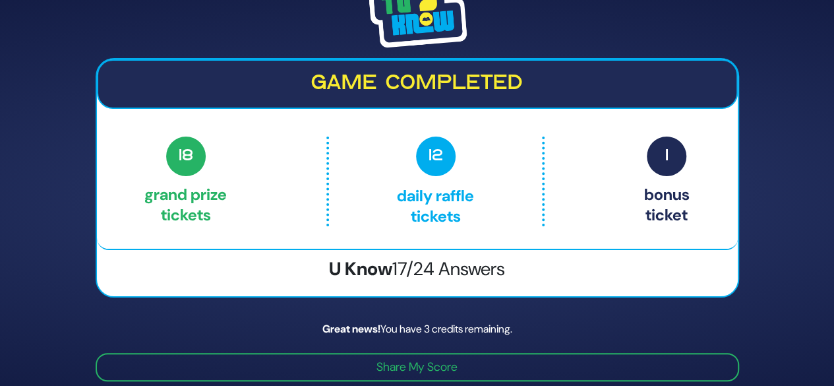
scroll to position [42, 0]
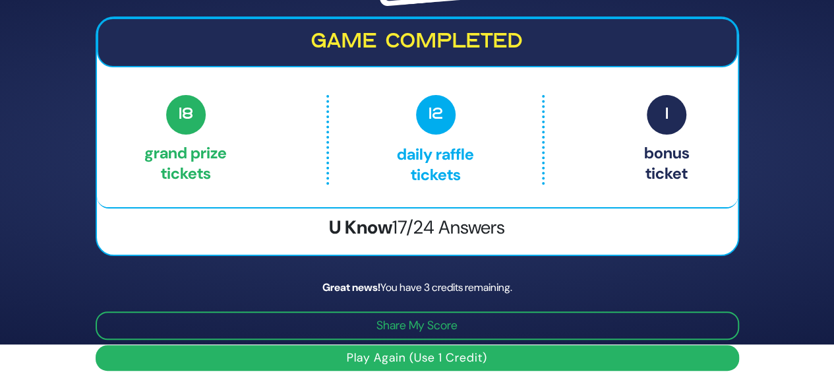
click at [436, 359] on button "Play Again (Use 1 Credit)" at bounding box center [417, 358] width 643 height 26
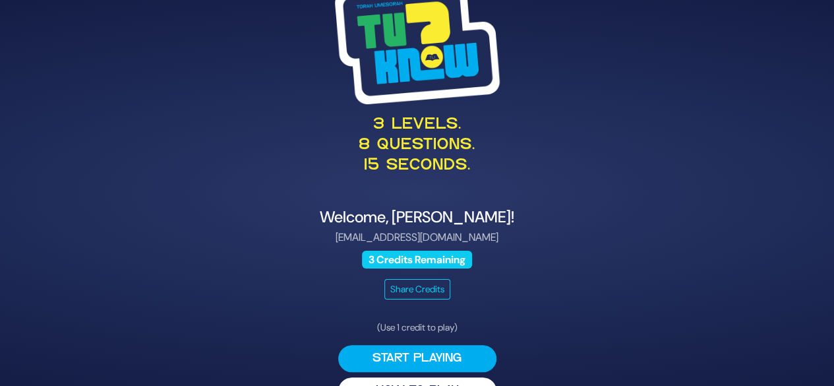
scroll to position [34, 0]
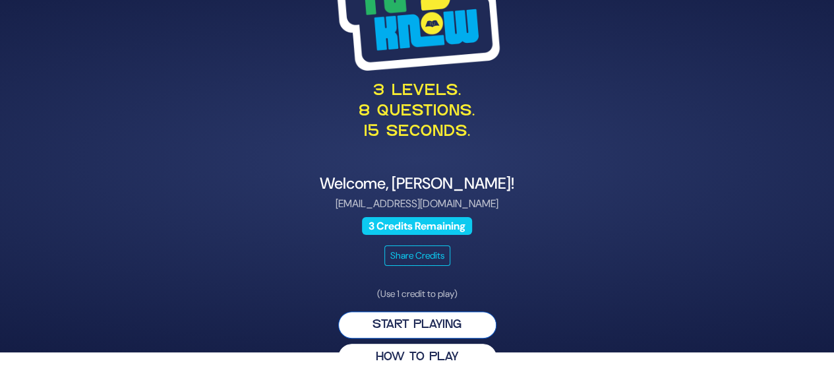
click at [432, 316] on button "Start Playing" at bounding box center [417, 324] width 158 height 27
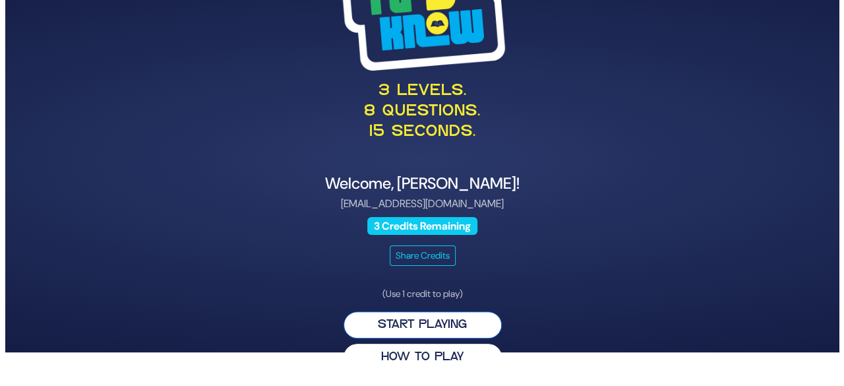
scroll to position [0, 0]
